Goal: Task Accomplishment & Management: Use online tool/utility

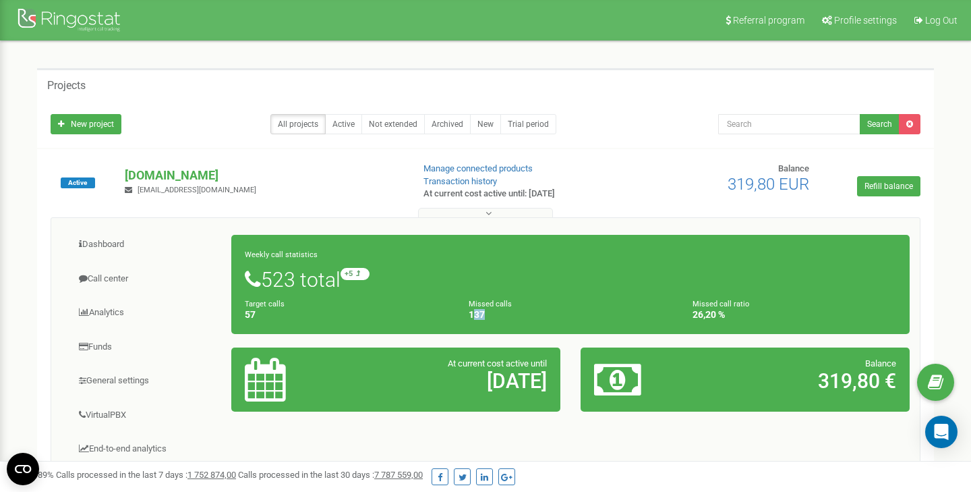
drag, startPoint x: 485, startPoint y: 312, endPoint x: 475, endPoint y: 312, distance: 10.1
click at [475, 312] on h4 "137" at bounding box center [571, 315] width 204 height 10
click at [423, 313] on h4 "57" at bounding box center [347, 315] width 204 height 10
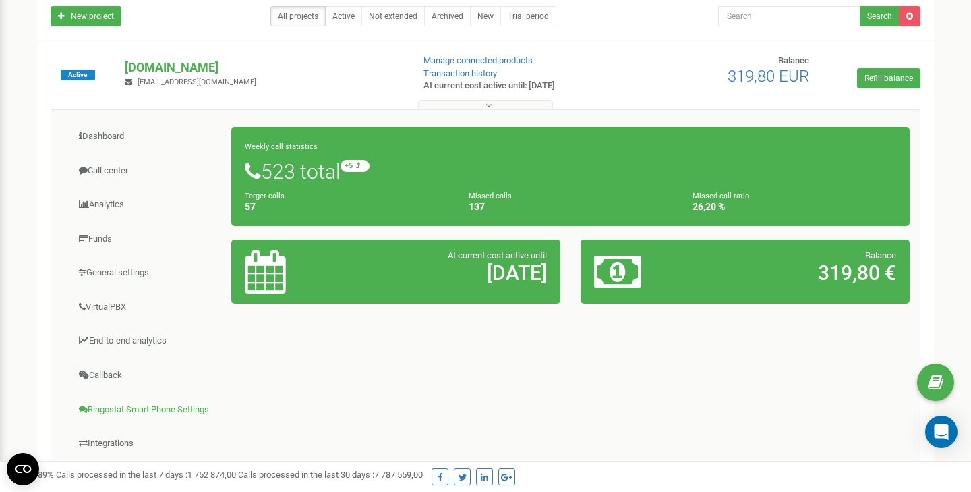
scroll to position [65, 0]
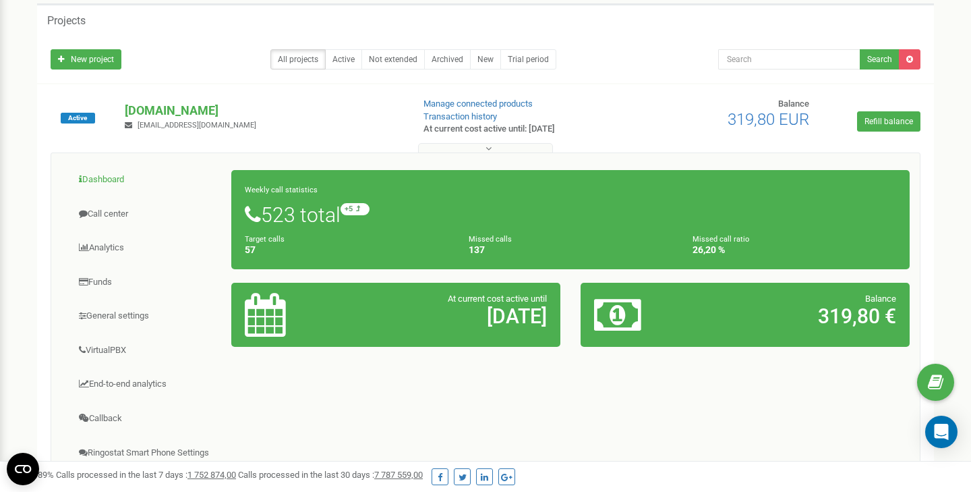
click at [111, 176] on link "Dashboard" at bounding box center [146, 179] width 171 height 33
click at [109, 348] on link "VirtualPBX" at bounding box center [146, 350] width 171 height 33
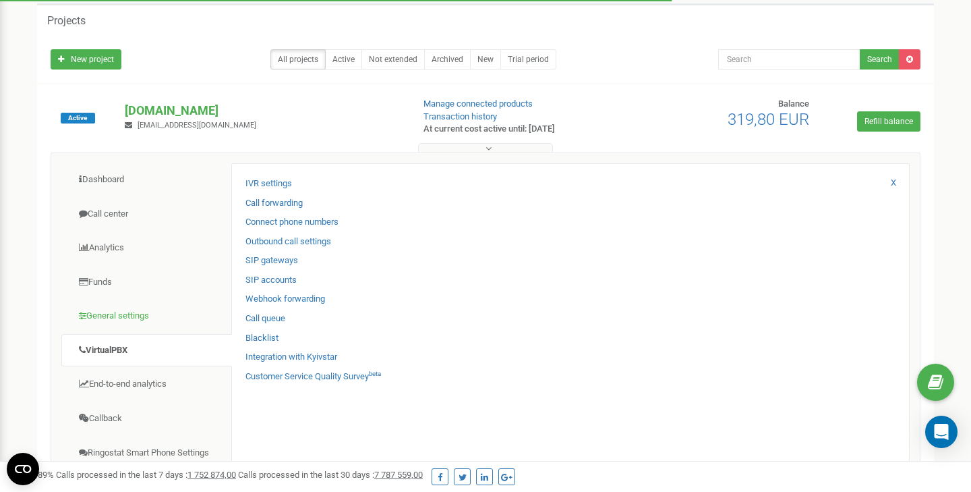
click at [117, 309] on link "General settings" at bounding box center [146, 315] width 171 height 33
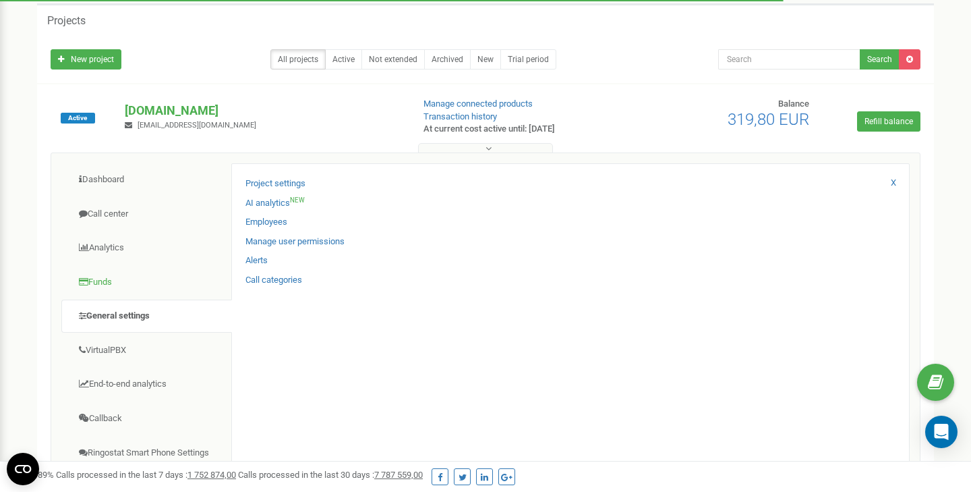
click at [114, 283] on link "Funds" at bounding box center [146, 282] width 171 height 33
click at [115, 247] on link "Analytics" at bounding box center [146, 247] width 171 height 33
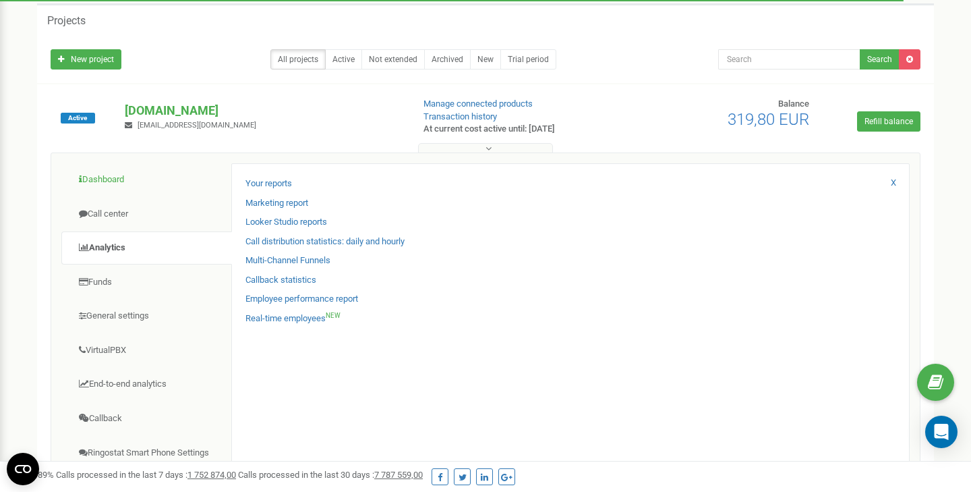
click at [124, 182] on link "Dashboard" at bounding box center [146, 179] width 171 height 33
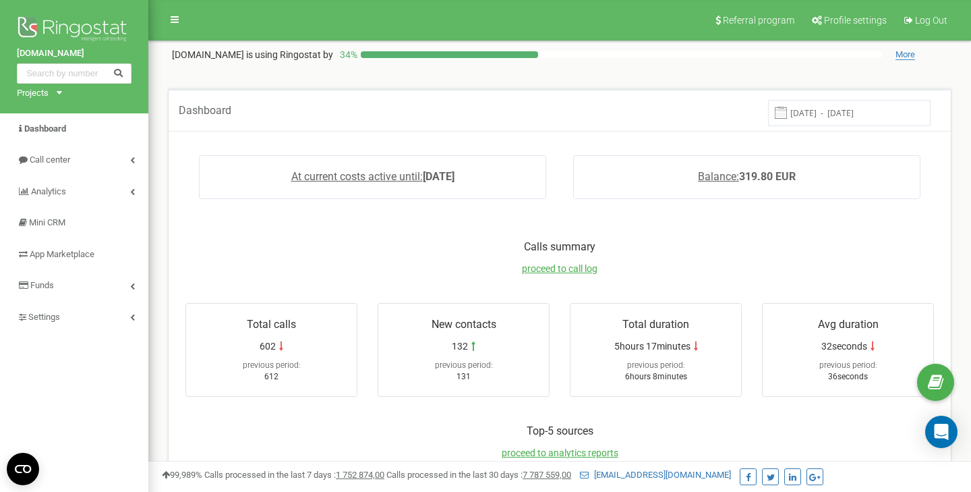
click at [59, 93] on icon at bounding box center [59, 92] width 5 height 3
click at [177, 14] on link at bounding box center [175, 19] width 26 height 20
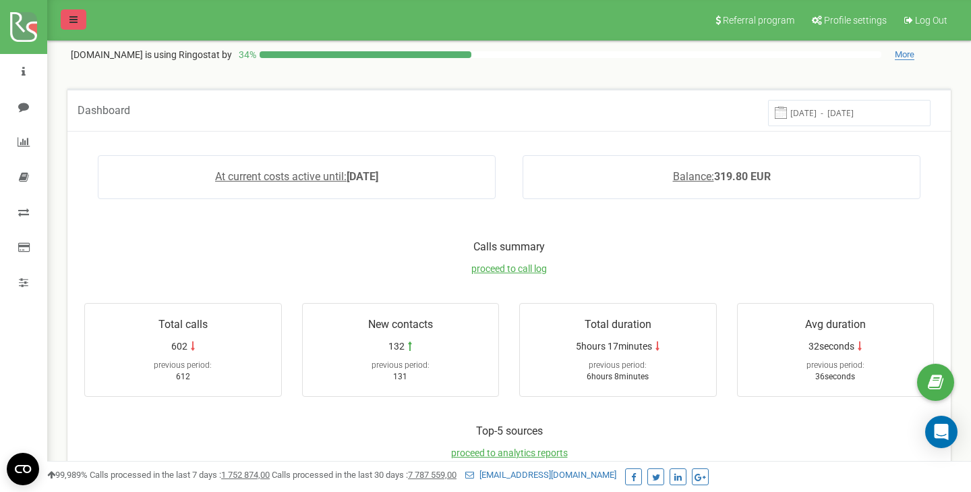
click at [74, 18] on icon at bounding box center [73, 19] width 8 height 9
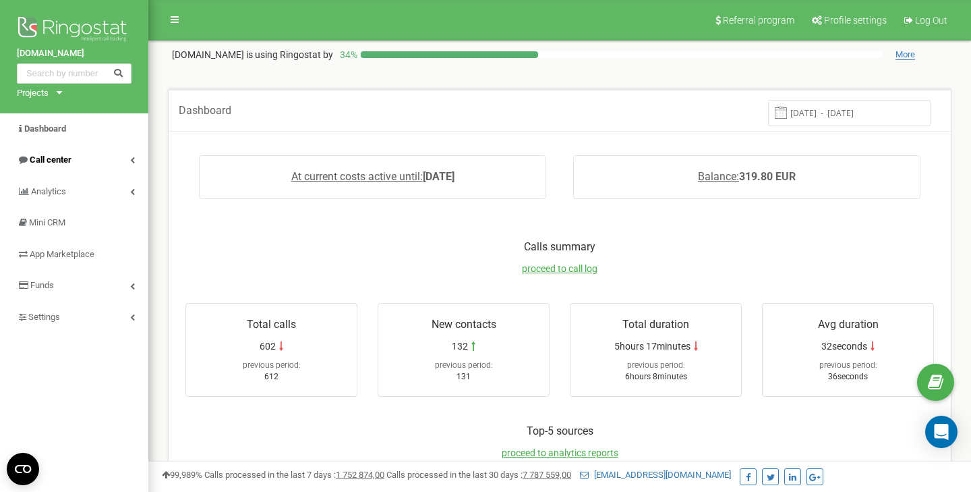
click at [82, 161] on link "Call center" at bounding box center [74, 160] width 148 height 32
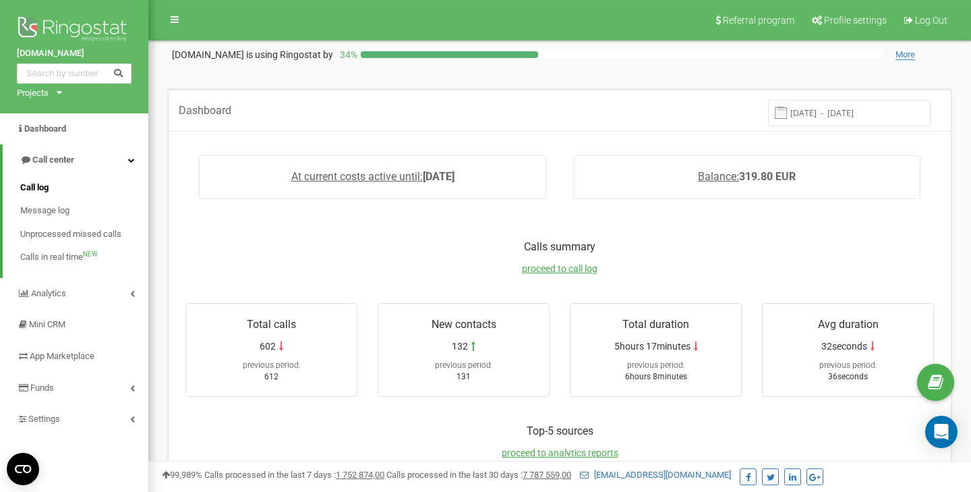
click at [59, 187] on link "Call log" at bounding box center [84, 188] width 128 height 24
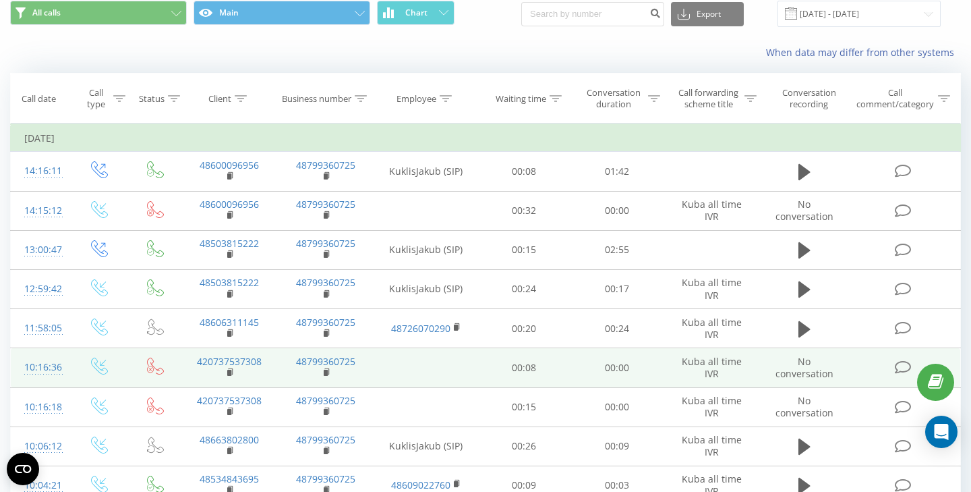
scroll to position [42, 0]
